Goal: Communication & Community: Answer question/provide support

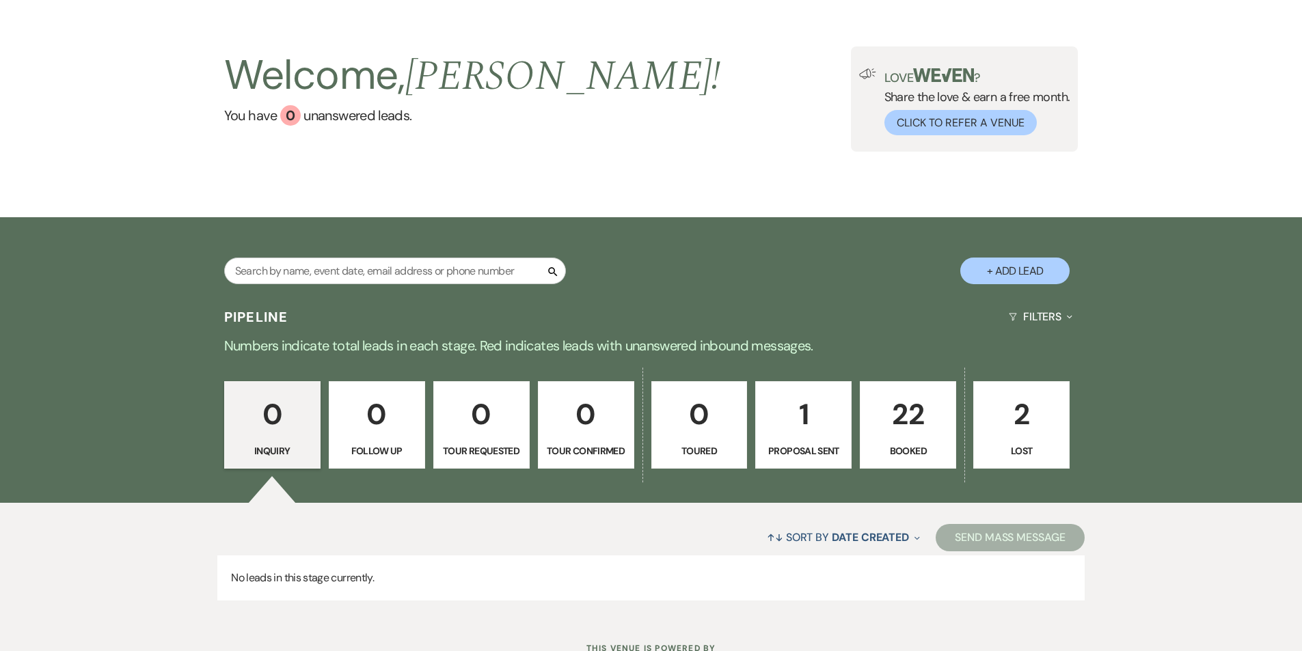
scroll to position [107, 0]
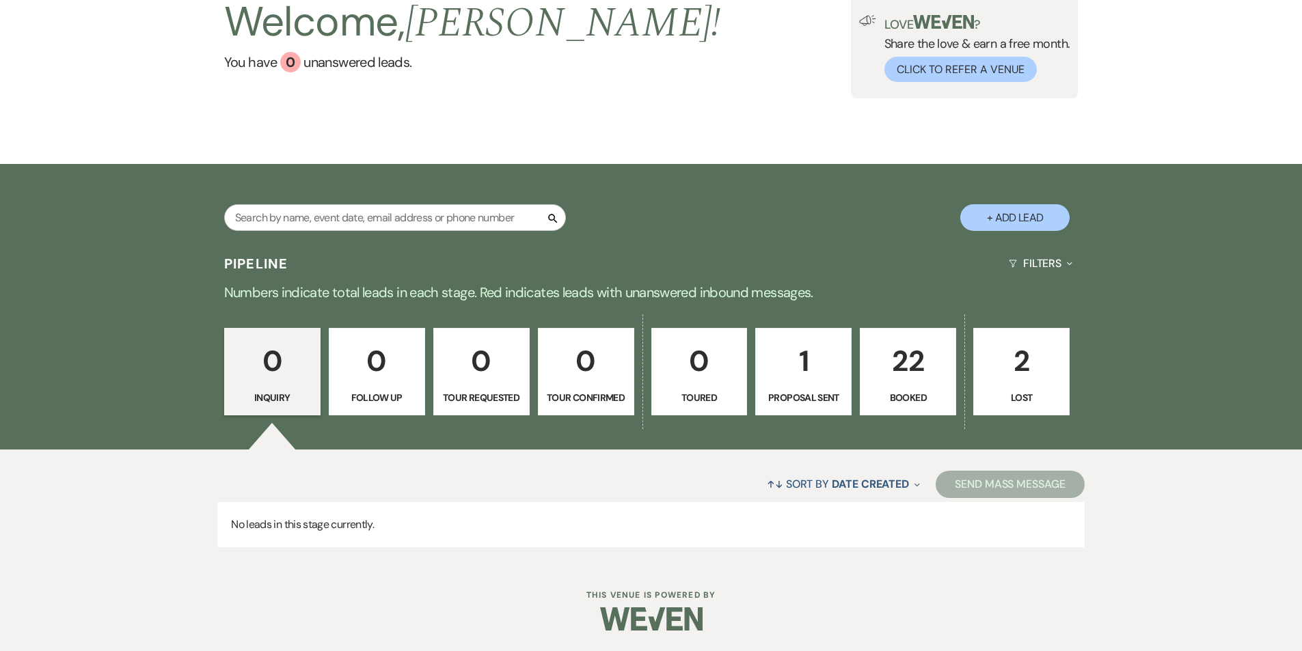
click at [906, 381] on p "22" at bounding box center [907, 361] width 79 height 46
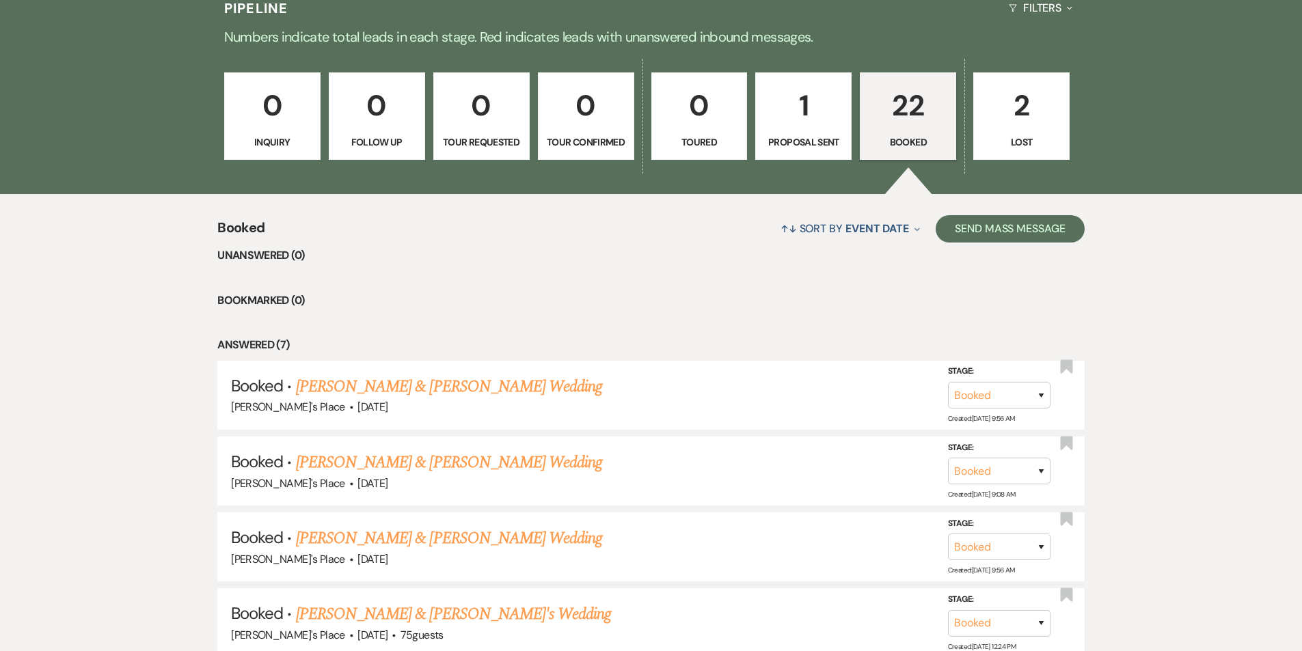
scroll to position [479, 0]
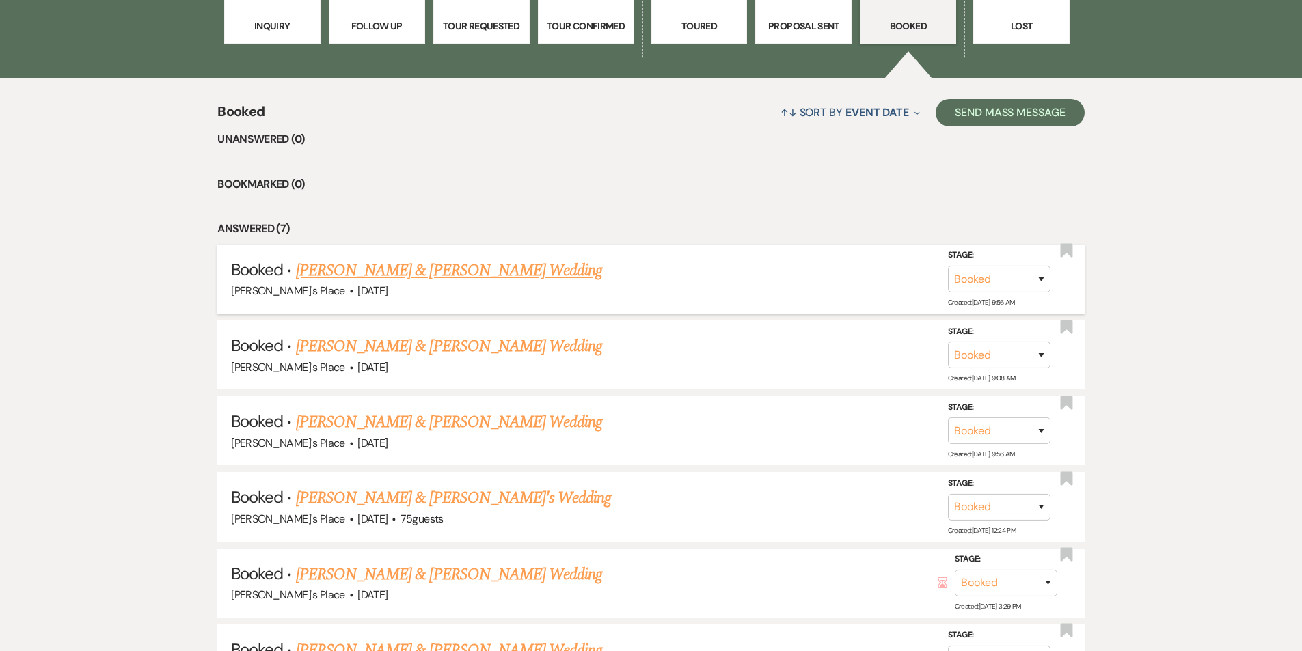
click at [433, 277] on link "[PERSON_NAME] & [PERSON_NAME] Wedding" at bounding box center [449, 270] width 306 height 25
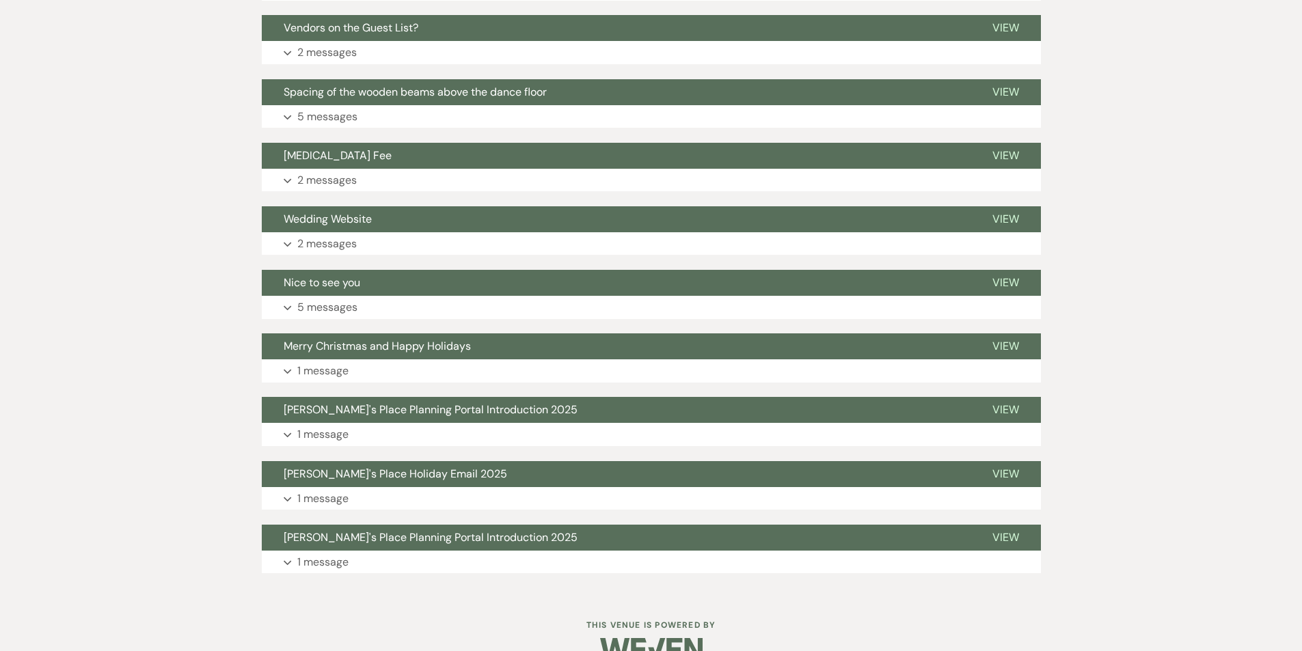
scroll to position [828, 0]
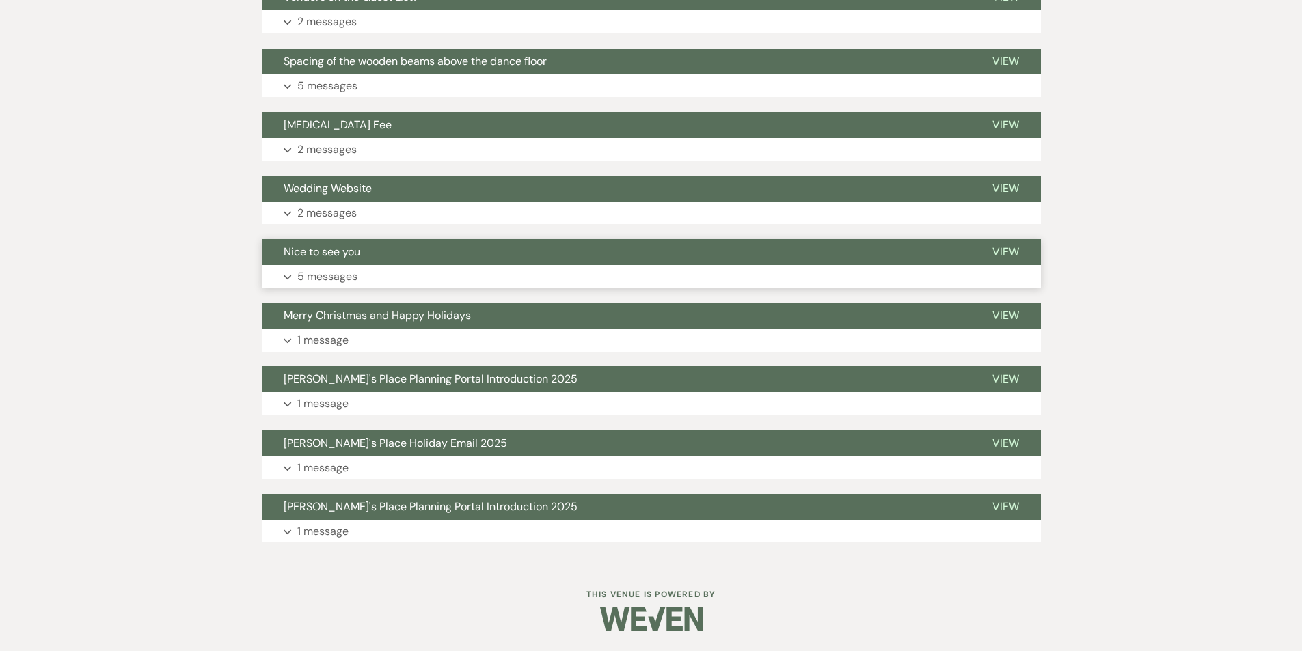
click at [316, 252] on span "Nice to see you" at bounding box center [322, 252] width 77 height 14
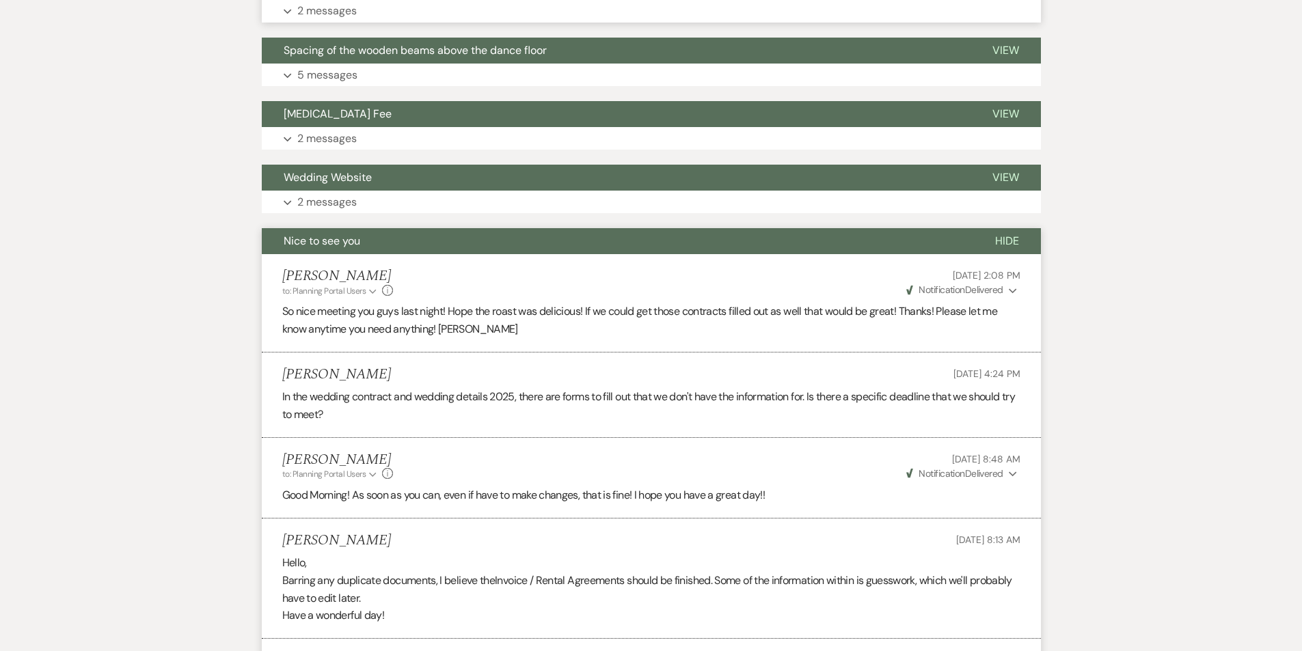
scroll to position [834, 0]
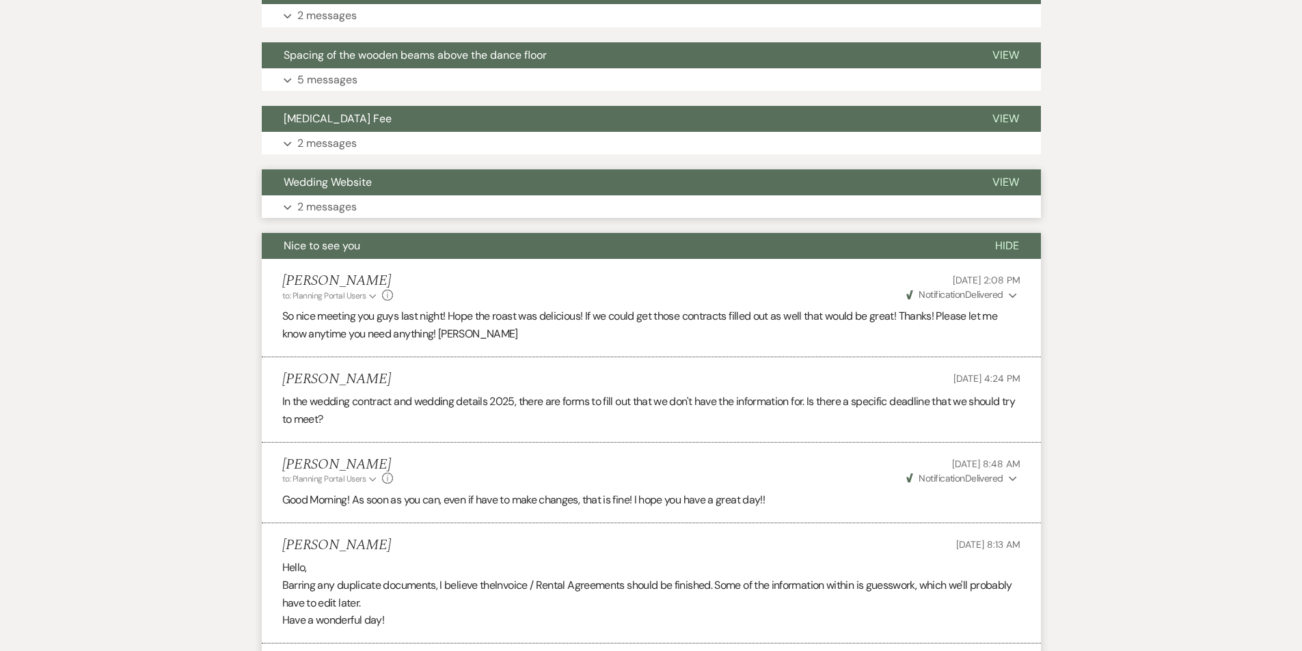
click at [357, 183] on span "Wedding Website" at bounding box center [328, 182] width 88 height 14
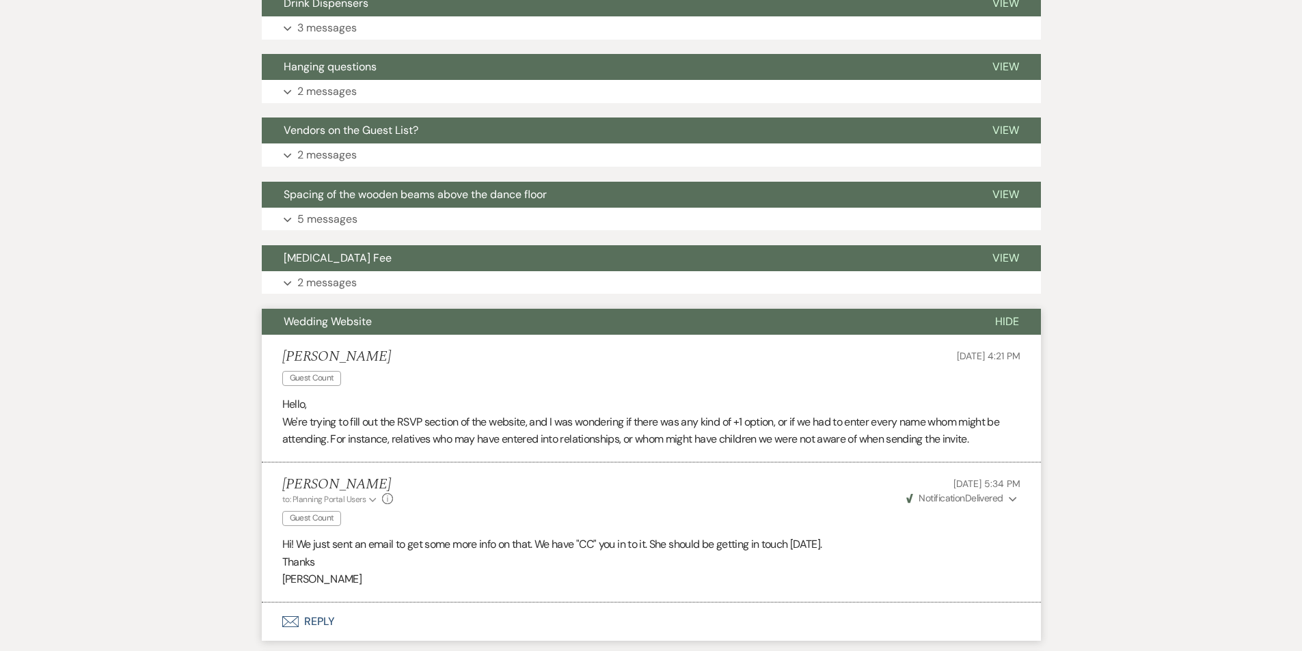
scroll to position [690, 0]
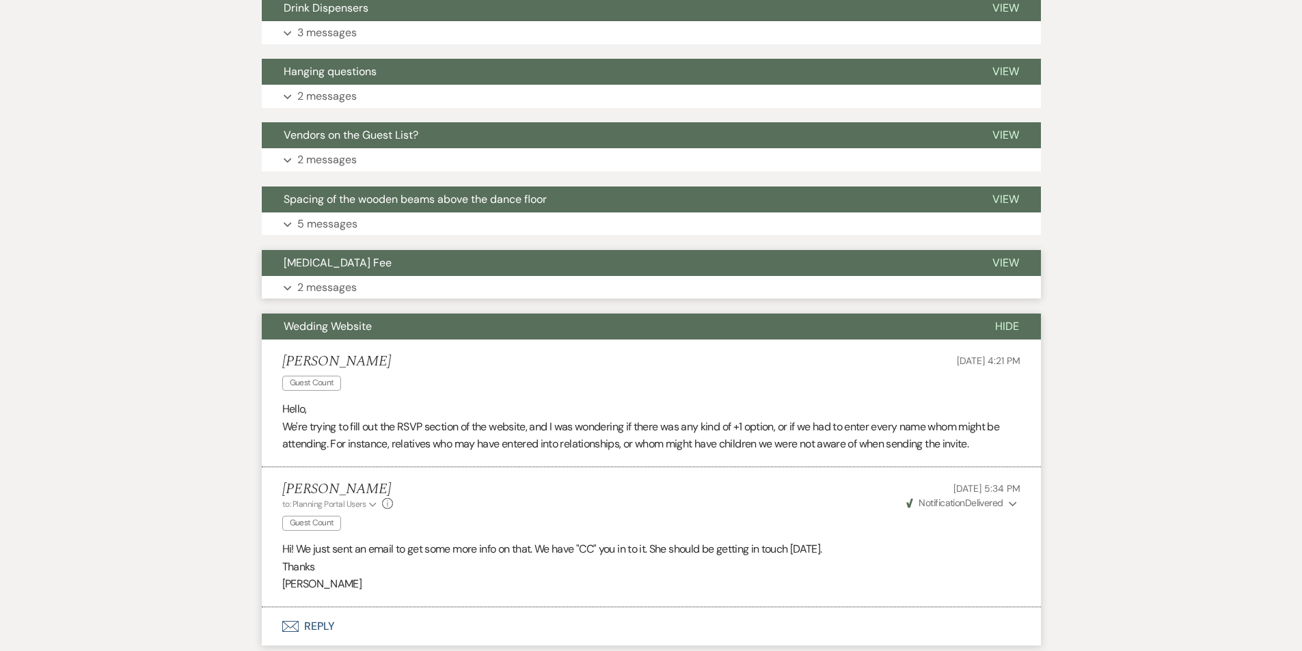
click at [324, 285] on p "2 messages" at bounding box center [326, 288] width 59 height 18
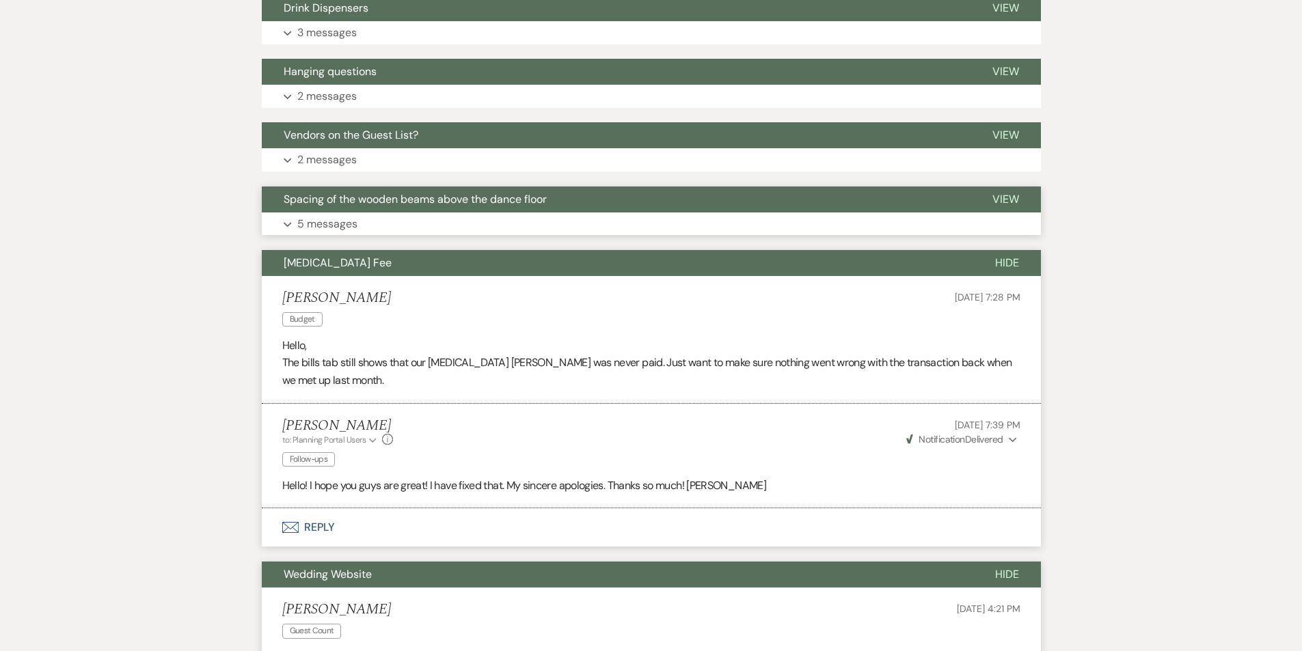
click at [316, 225] on p "5 messages" at bounding box center [327, 224] width 60 height 18
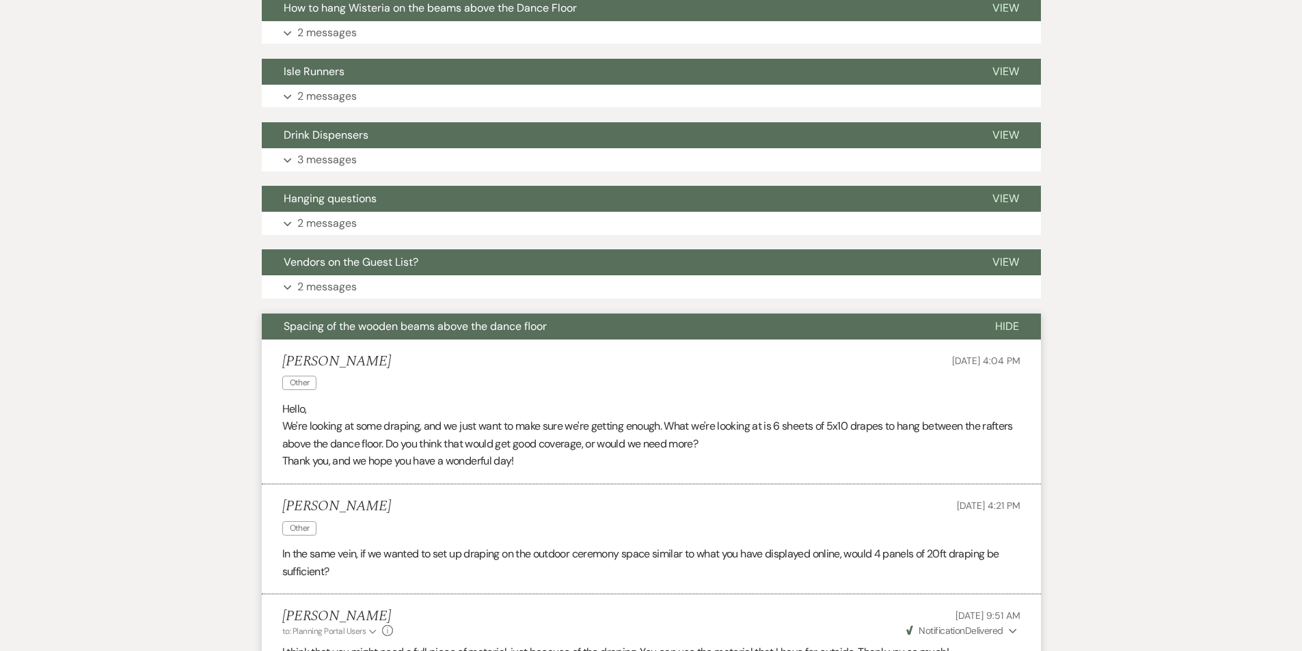
scroll to position [557, 0]
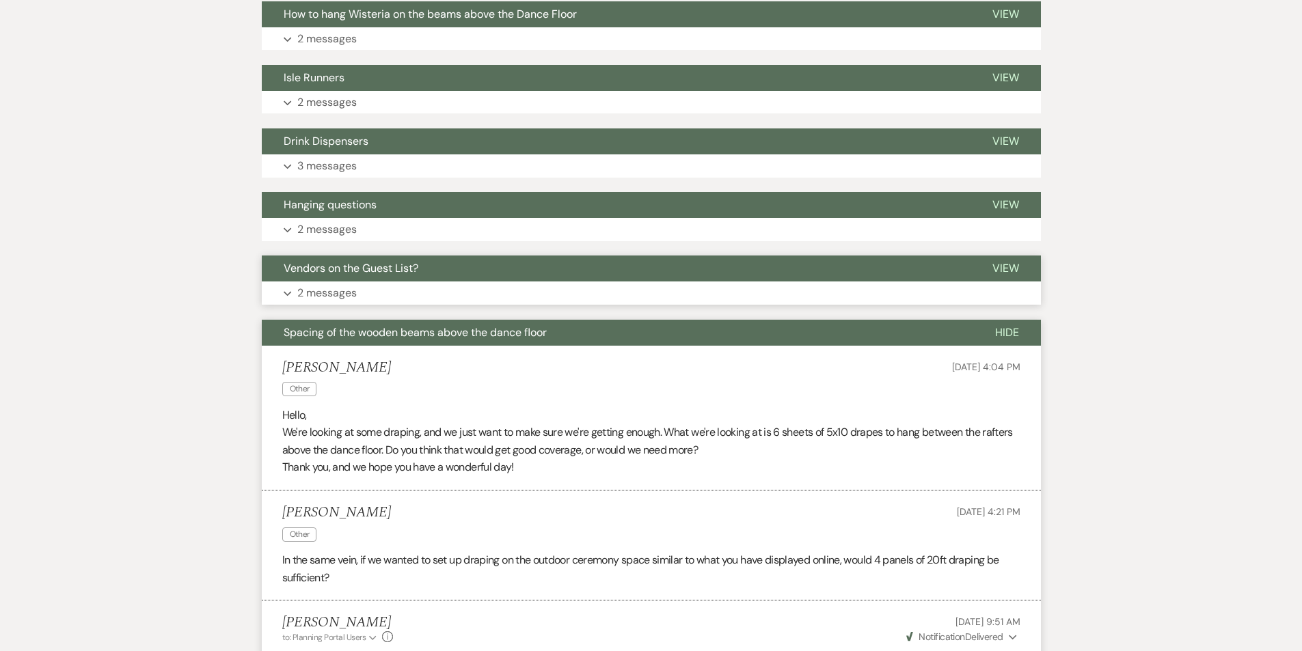
click at [358, 278] on button "Vendors on the Guest List?" at bounding box center [616, 269] width 709 height 26
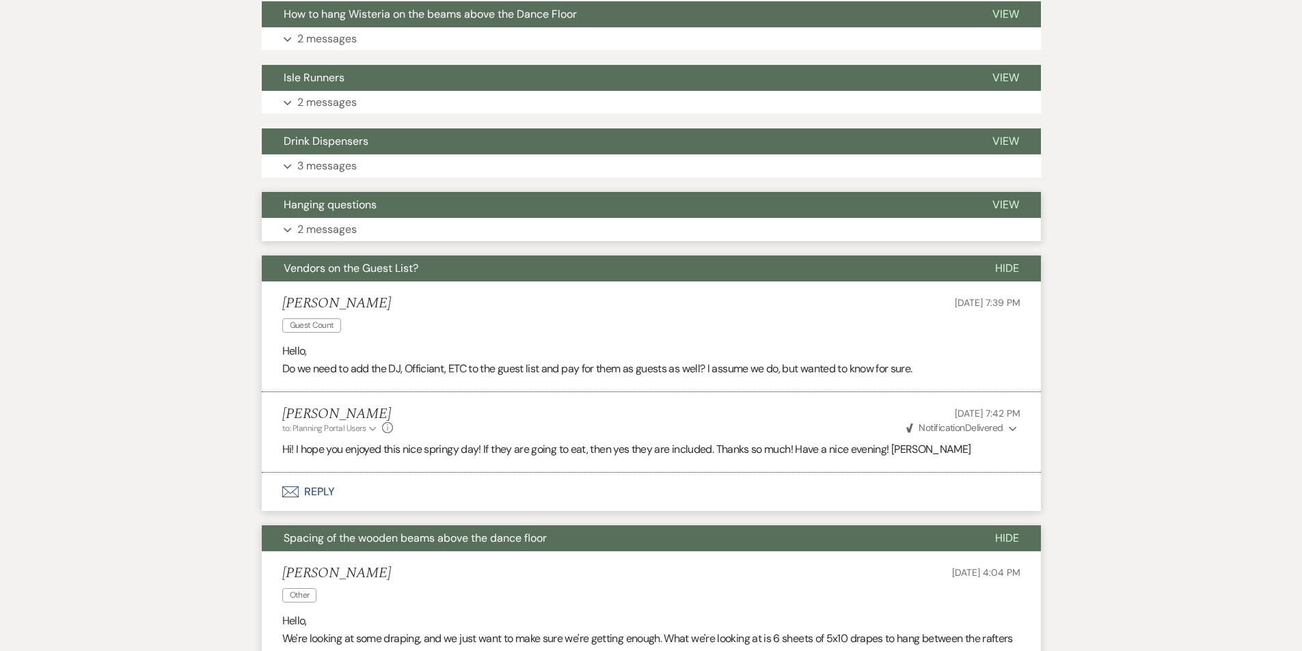
click at [312, 213] on button "Hanging questions" at bounding box center [616, 205] width 709 height 26
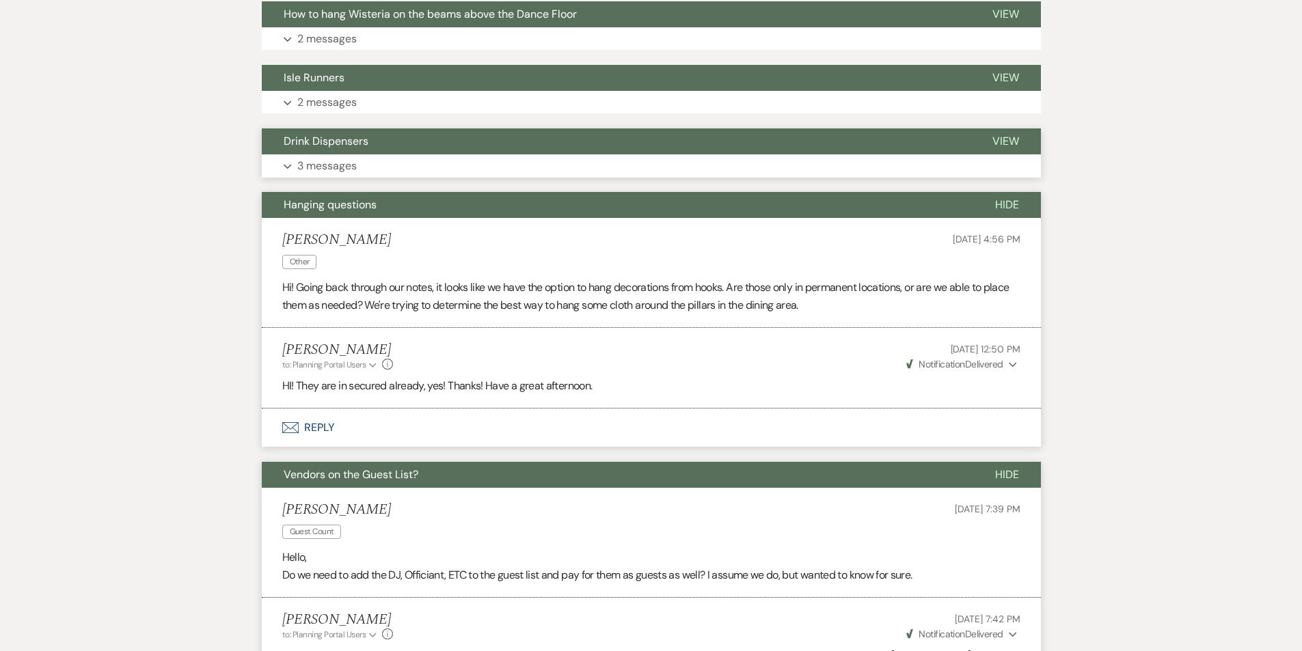
click at [311, 158] on p "3 messages" at bounding box center [326, 166] width 59 height 18
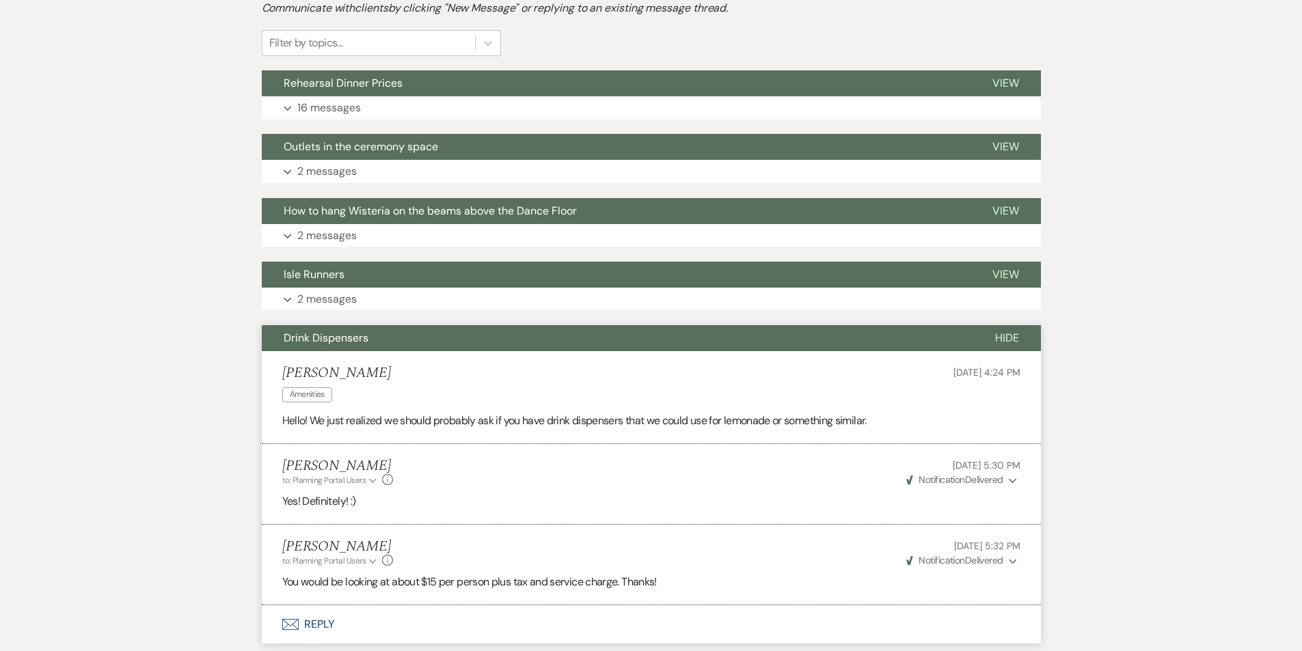
scroll to position [356, 0]
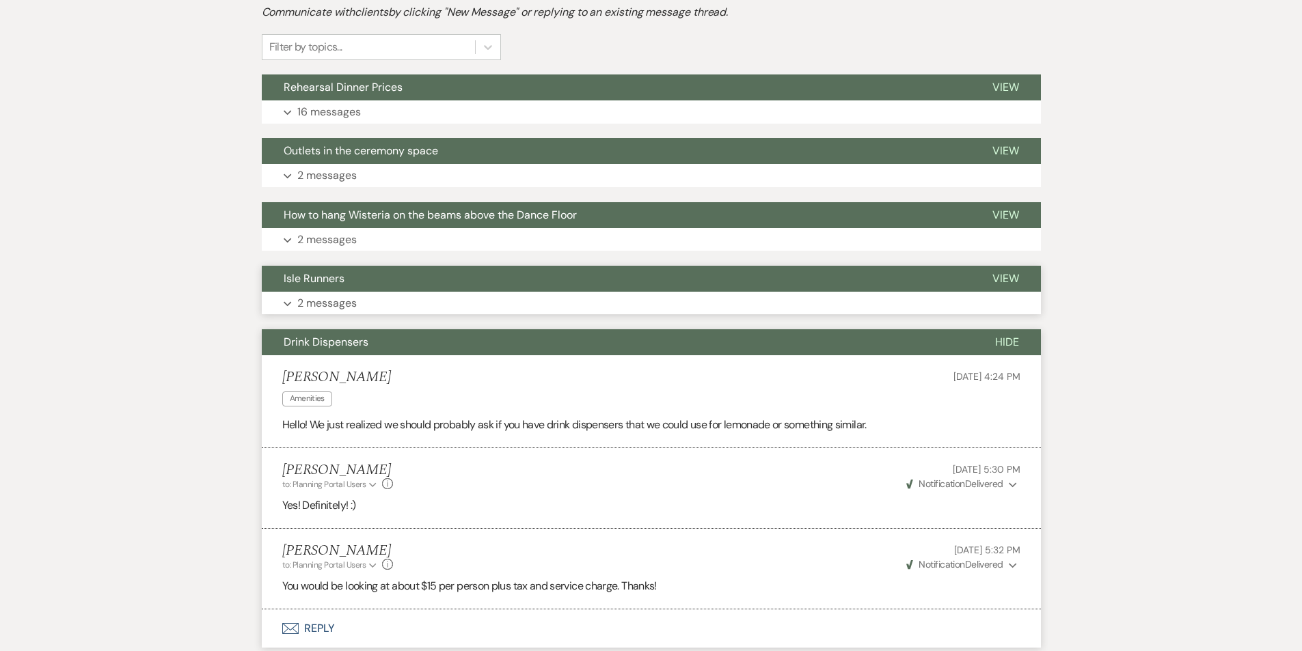
click at [321, 312] on p "2 messages" at bounding box center [326, 303] width 59 height 18
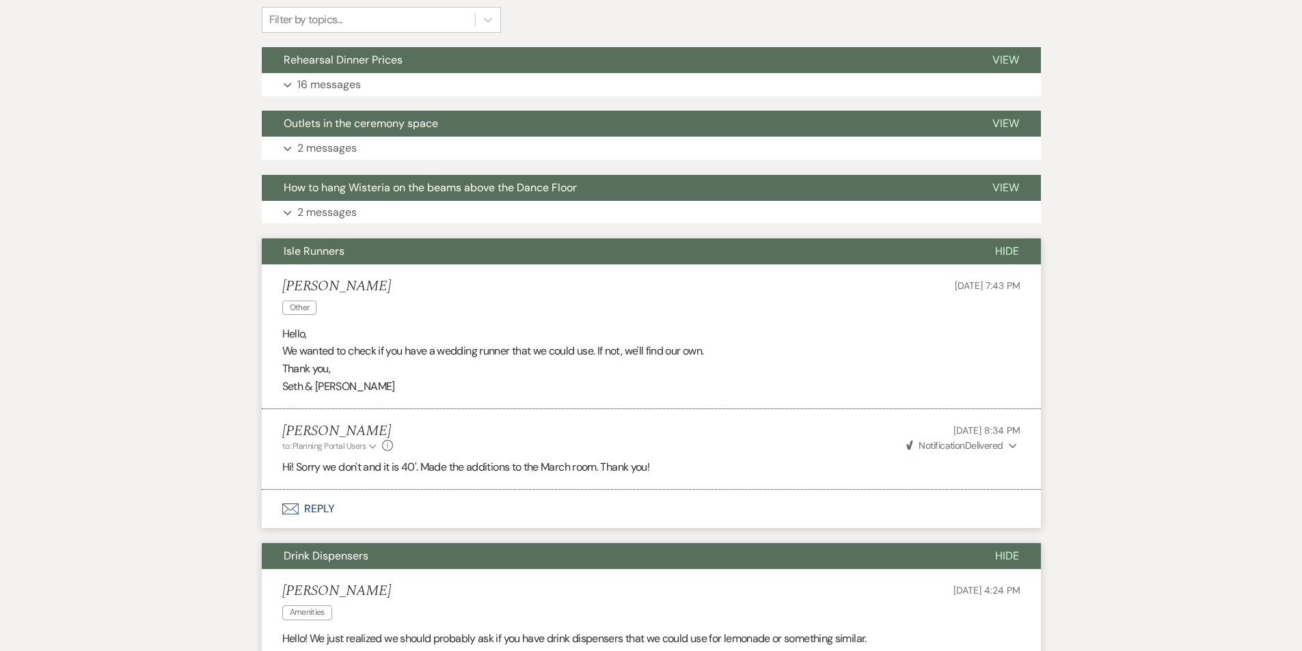
scroll to position [493, 0]
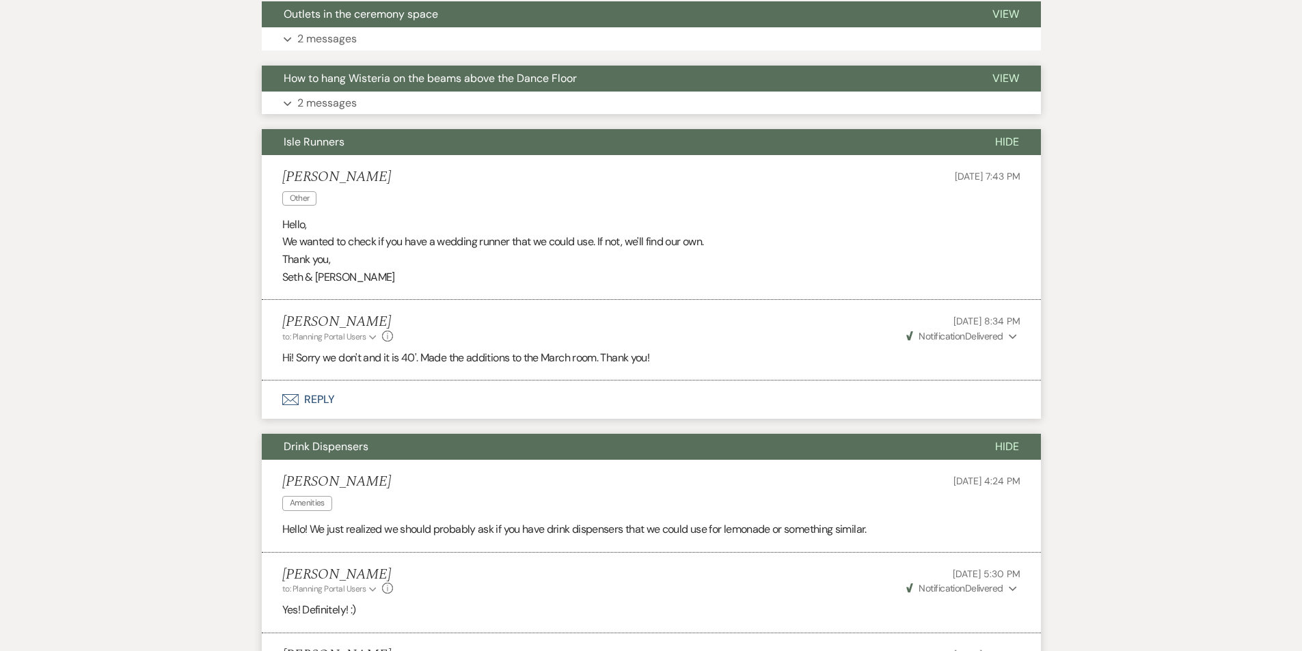
click at [314, 88] on button "How to hang Wisteria on the beams above the Dance Floor" at bounding box center [616, 79] width 709 height 26
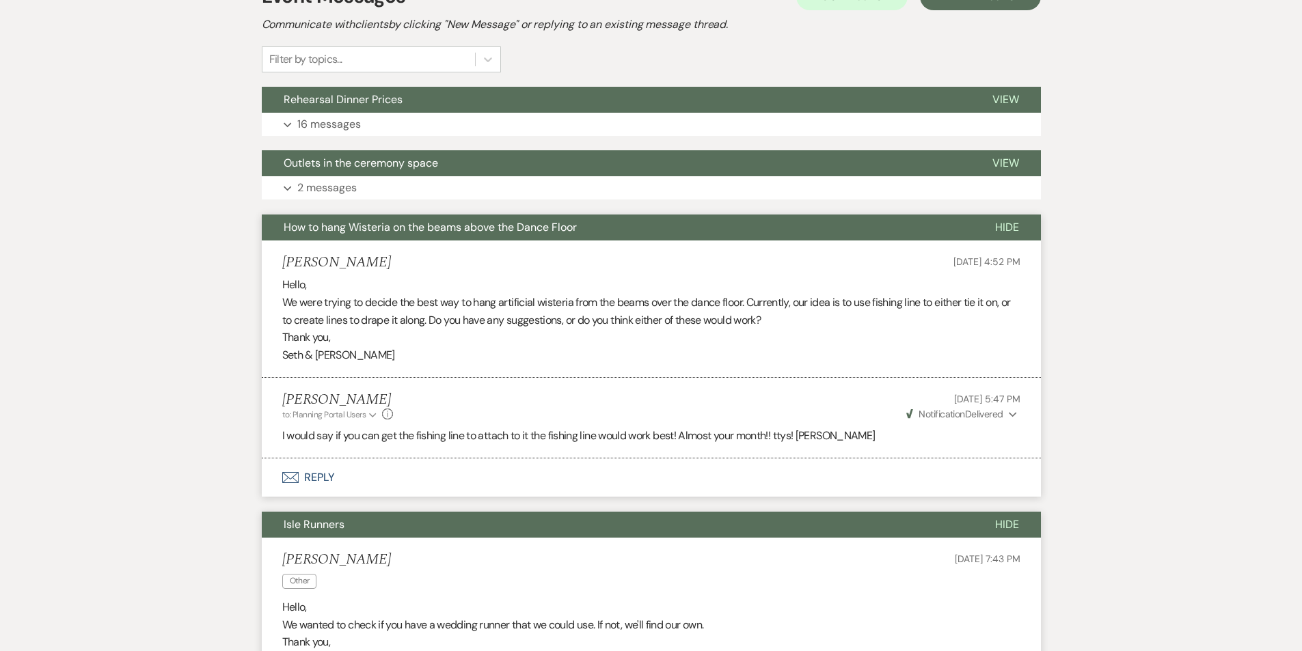
scroll to position [330, 0]
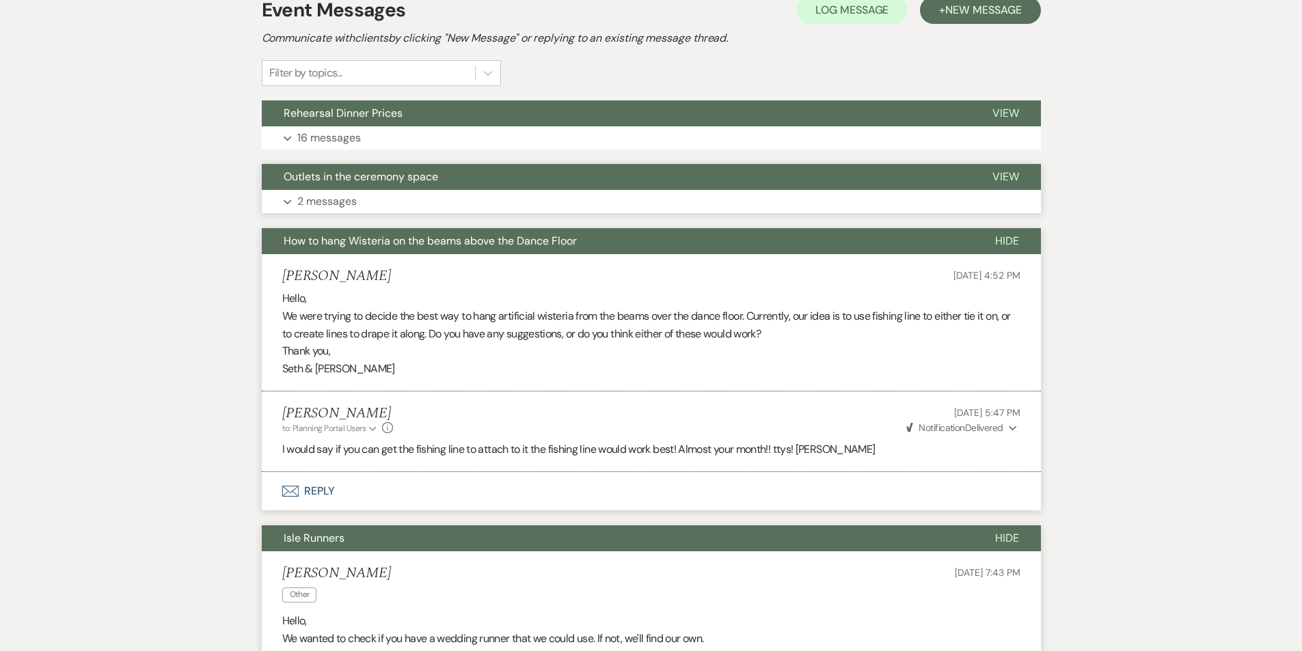
click at [334, 200] on p "2 messages" at bounding box center [326, 202] width 59 height 18
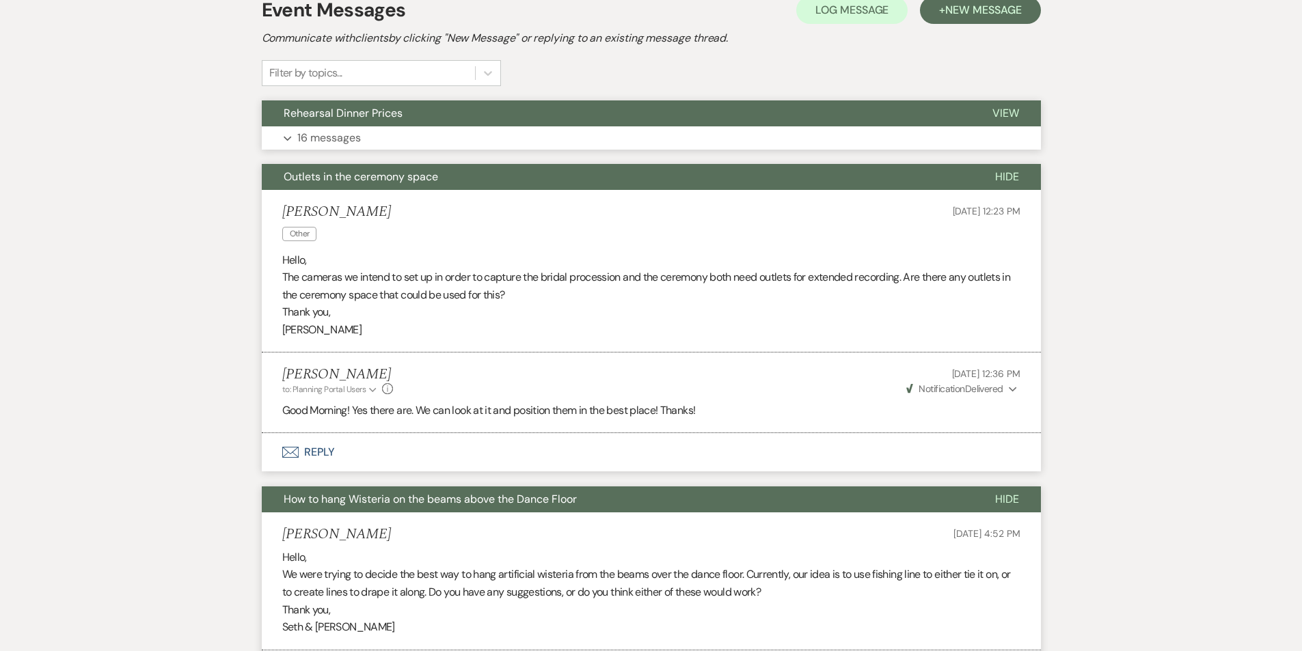
click at [327, 137] on p "16 messages" at bounding box center [329, 138] width 64 height 18
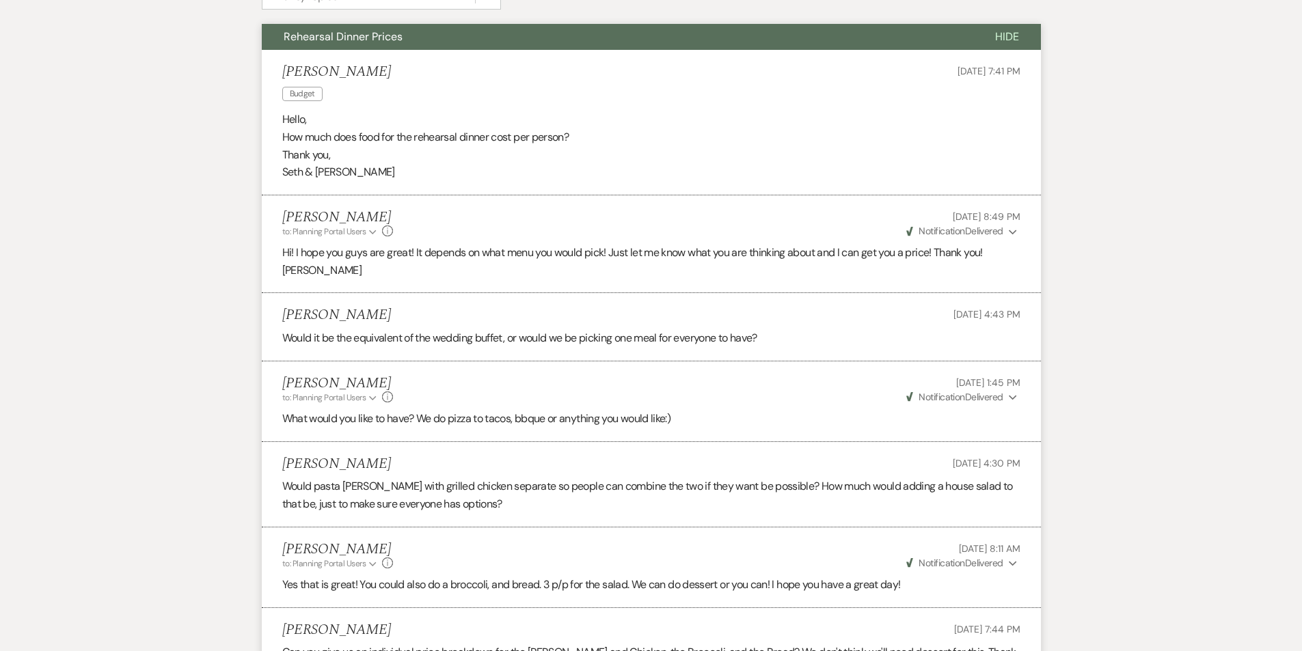
scroll to position [387, 0]
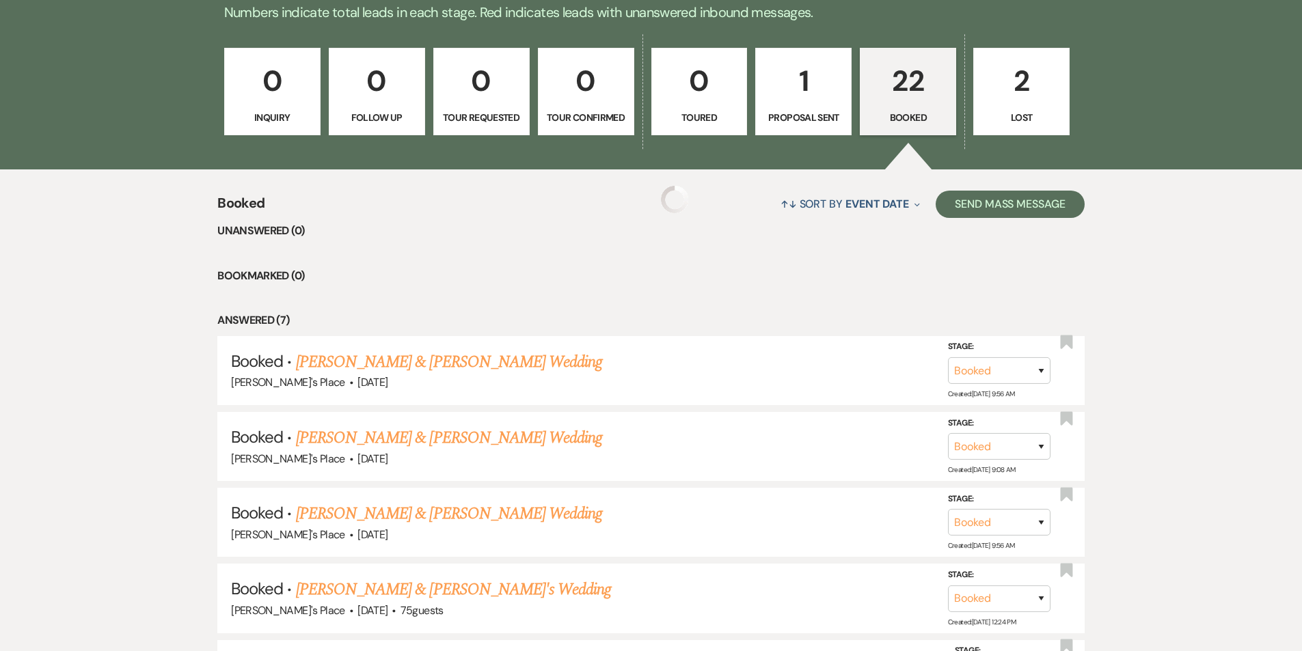
scroll to position [479, 0]
